Goal: Information Seeking & Learning: Compare options

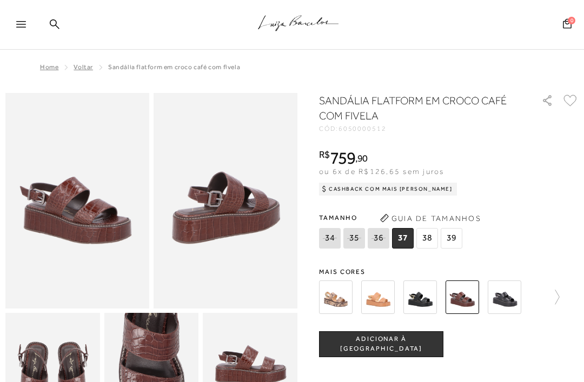
click at [386, 307] on img at bounding box center [378, 297] width 34 height 34
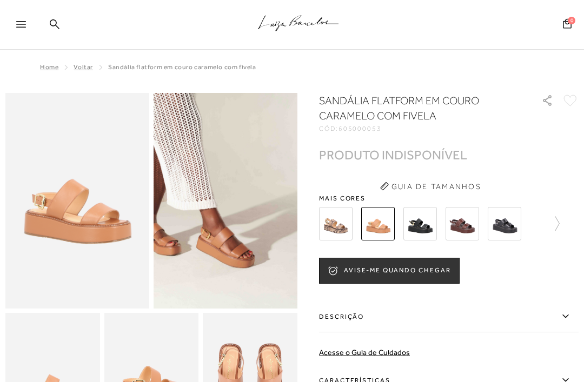
click at [339, 224] on img at bounding box center [336, 224] width 34 height 34
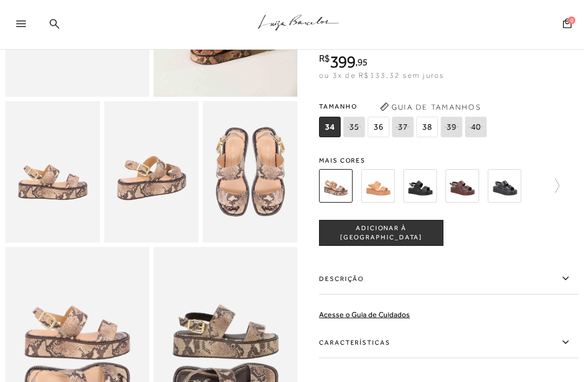
scroll to position [192, 0]
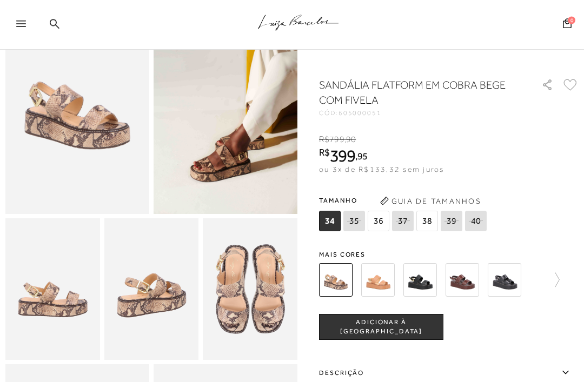
click at [556, 278] on icon at bounding box center [551, 279] width 15 height 15
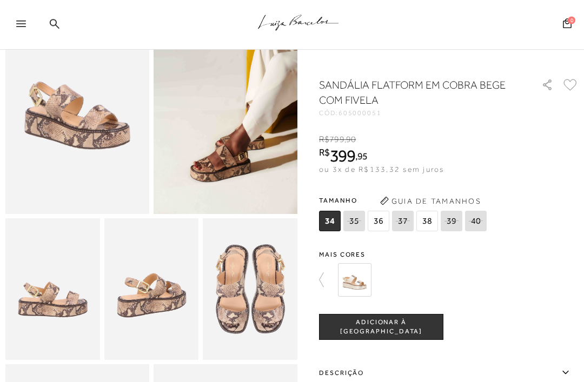
scroll to position [95, 0]
click at [341, 280] on img at bounding box center [355, 280] width 34 height 34
click at [323, 279] on icon at bounding box center [326, 279] width 15 height 15
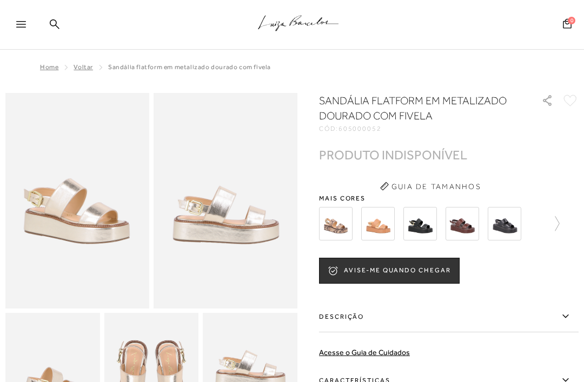
click at [332, 230] on img at bounding box center [336, 224] width 34 height 34
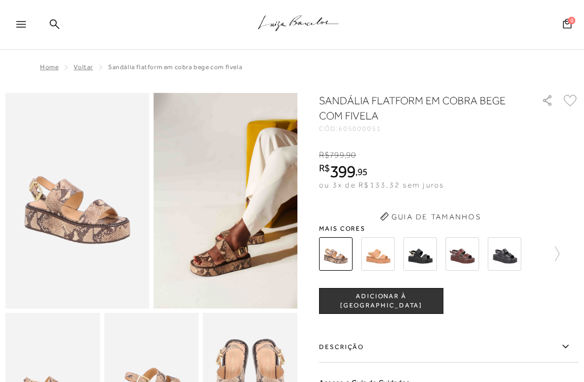
click at [324, 225] on span "Mais cores" at bounding box center [448, 228] width 259 height 6
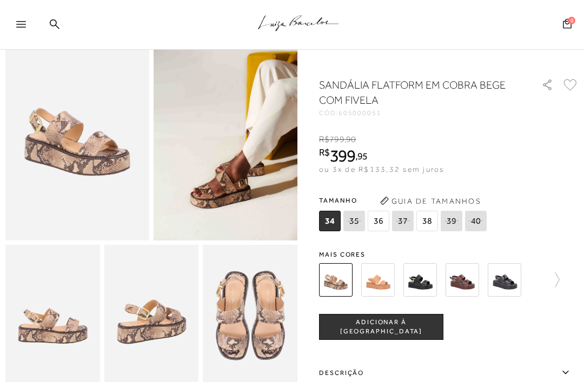
scroll to position [63, 0]
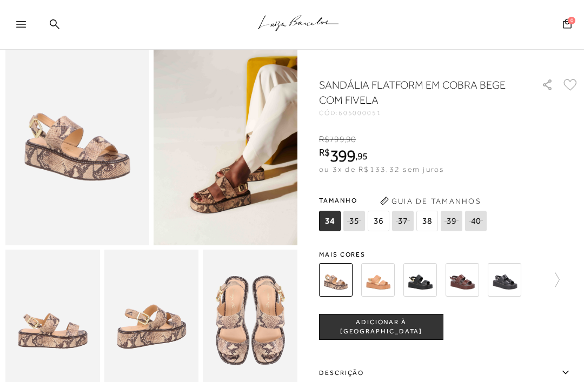
click at [67, 124] on img at bounding box center [77, 138] width 144 height 216
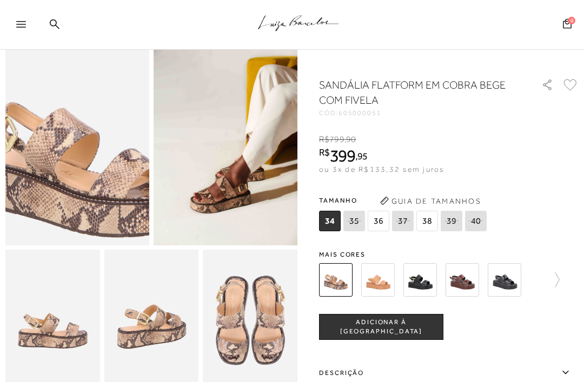
click at [93, 139] on img at bounding box center [87, 151] width 287 height 431
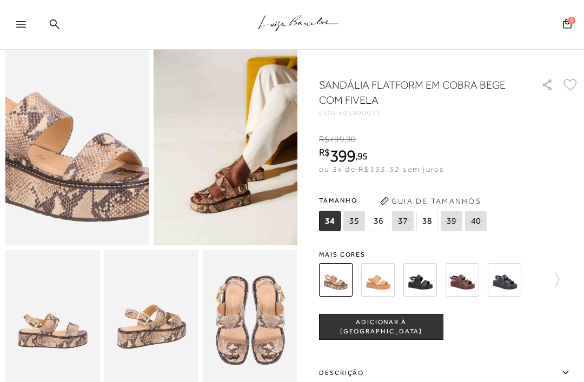
click at [213, 176] on img at bounding box center [225, 138] width 144 height 216
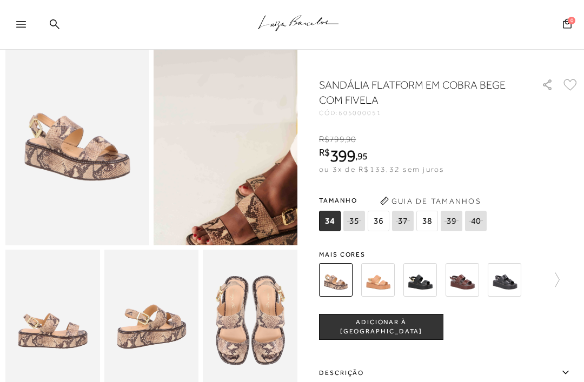
click at [195, 159] on img at bounding box center [255, 116] width 287 height 431
click at [156, 321] on img at bounding box center [151, 321] width 95 height 142
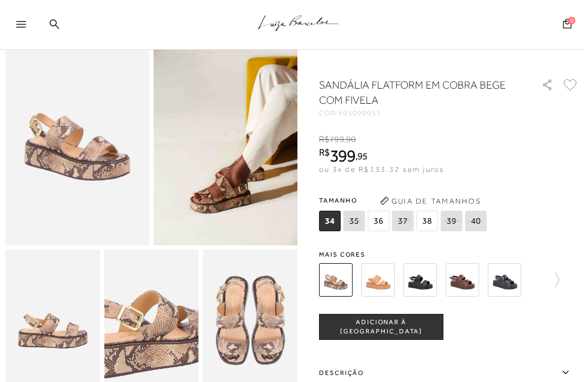
click at [156, 319] on img at bounding box center [146, 321] width 189 height 283
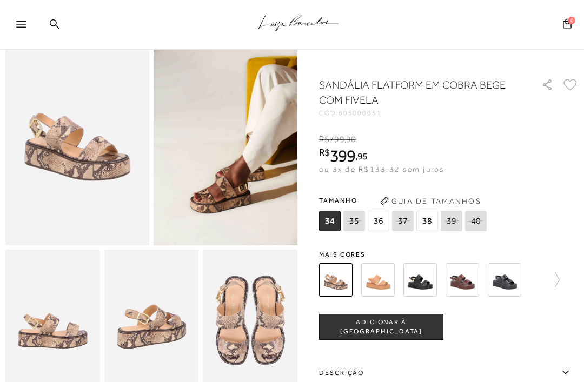
click at [245, 316] on img at bounding box center [250, 321] width 95 height 142
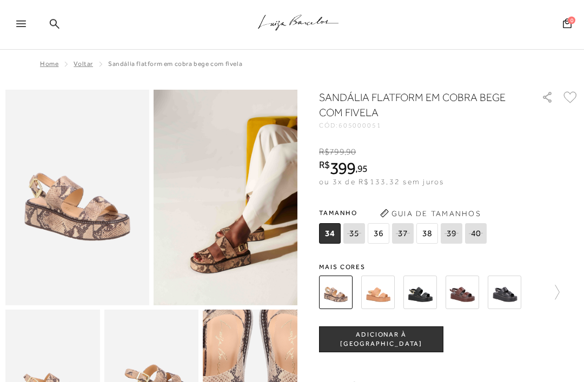
scroll to position [0, 0]
